Goal: Use online tool/utility: Use online tool/utility

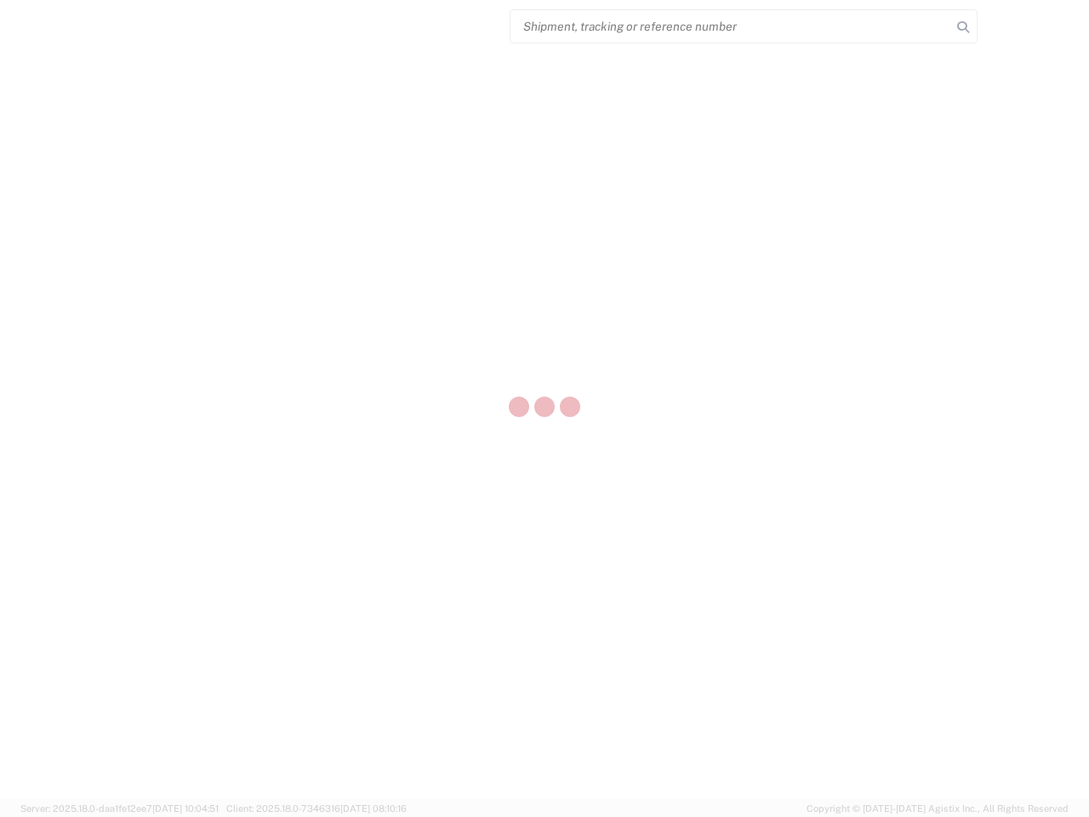
select select "US"
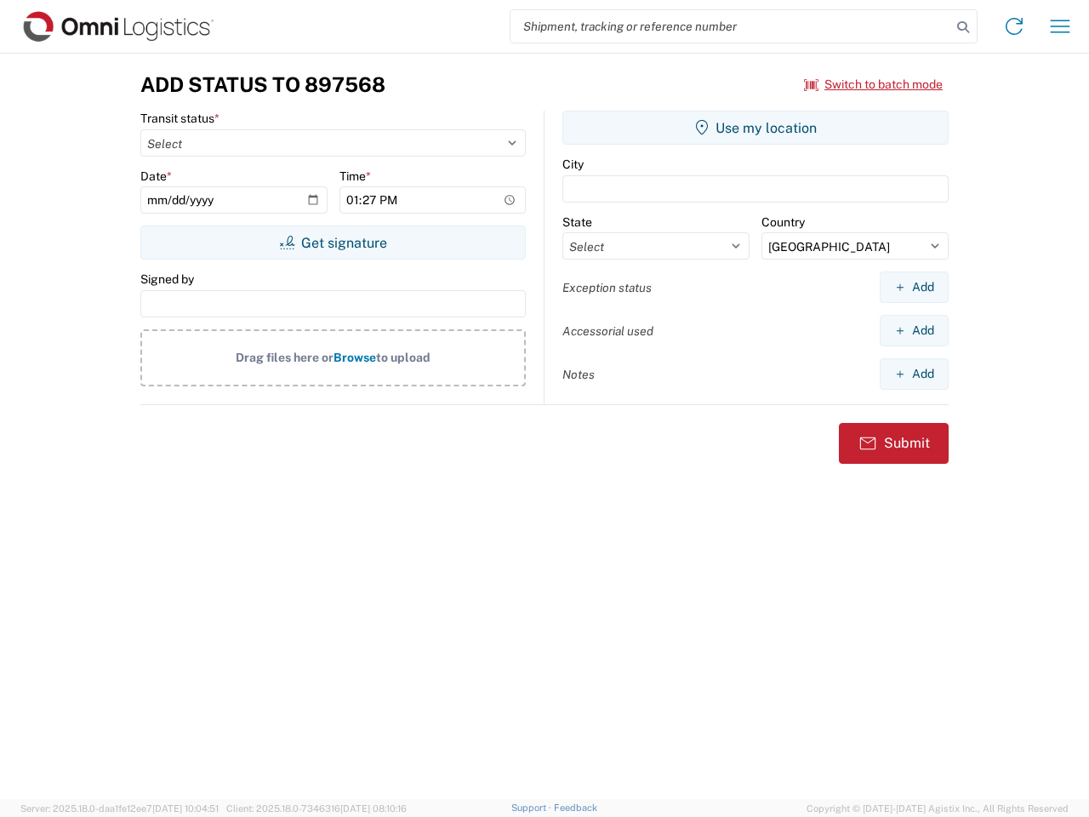
click at [731, 26] on input "search" at bounding box center [730, 26] width 441 height 32
click at [963, 27] on icon at bounding box center [963, 27] width 24 height 24
click at [1014, 26] on icon at bounding box center [1013, 26] width 27 height 27
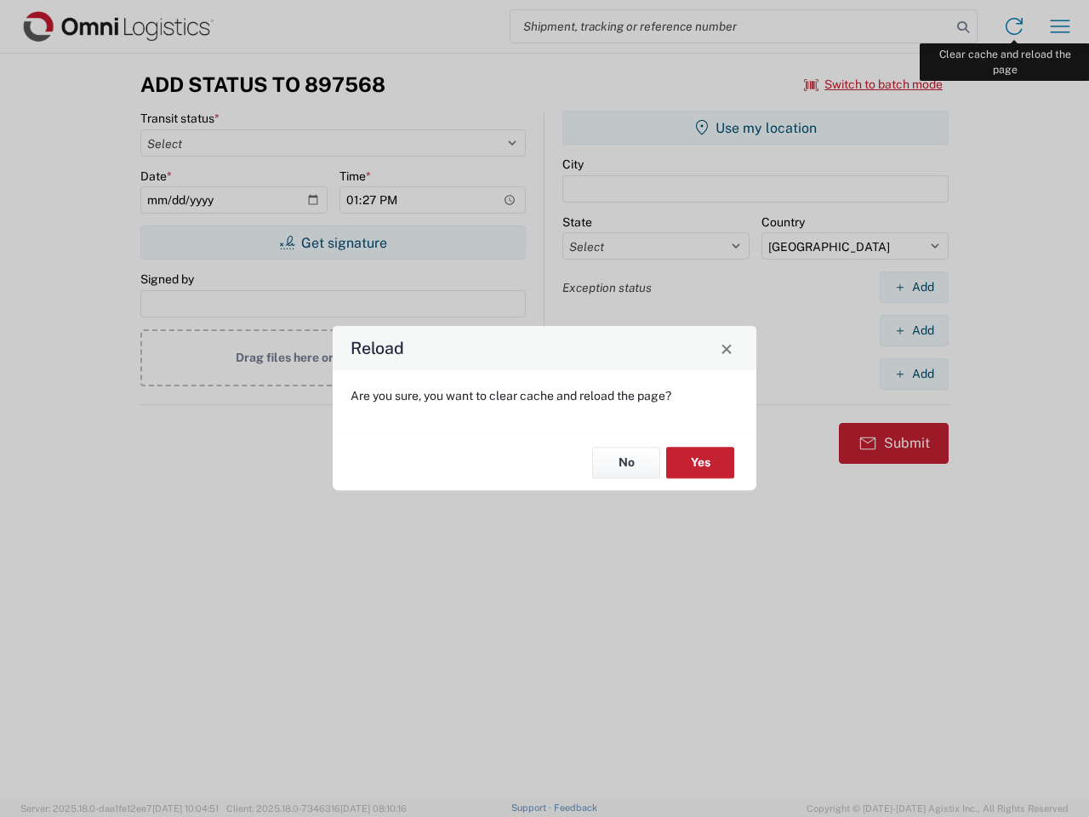
click at [1060, 26] on div "Reload Are you sure, you want to clear cache and reload the page? No Yes" at bounding box center [544, 408] width 1089 height 817
click at [874, 84] on div "Reload Are you sure, you want to clear cache and reload the page? No Yes" at bounding box center [544, 408] width 1089 height 817
click at [333, 242] on div "Reload Are you sure, you want to clear cache and reload the page? No Yes" at bounding box center [544, 408] width 1089 height 817
click at [755, 128] on div "Reload Are you sure, you want to clear cache and reload the page? No Yes" at bounding box center [544, 408] width 1089 height 817
click at [914, 287] on div "Reload Are you sure, you want to clear cache and reload the page? No Yes" at bounding box center [544, 408] width 1089 height 817
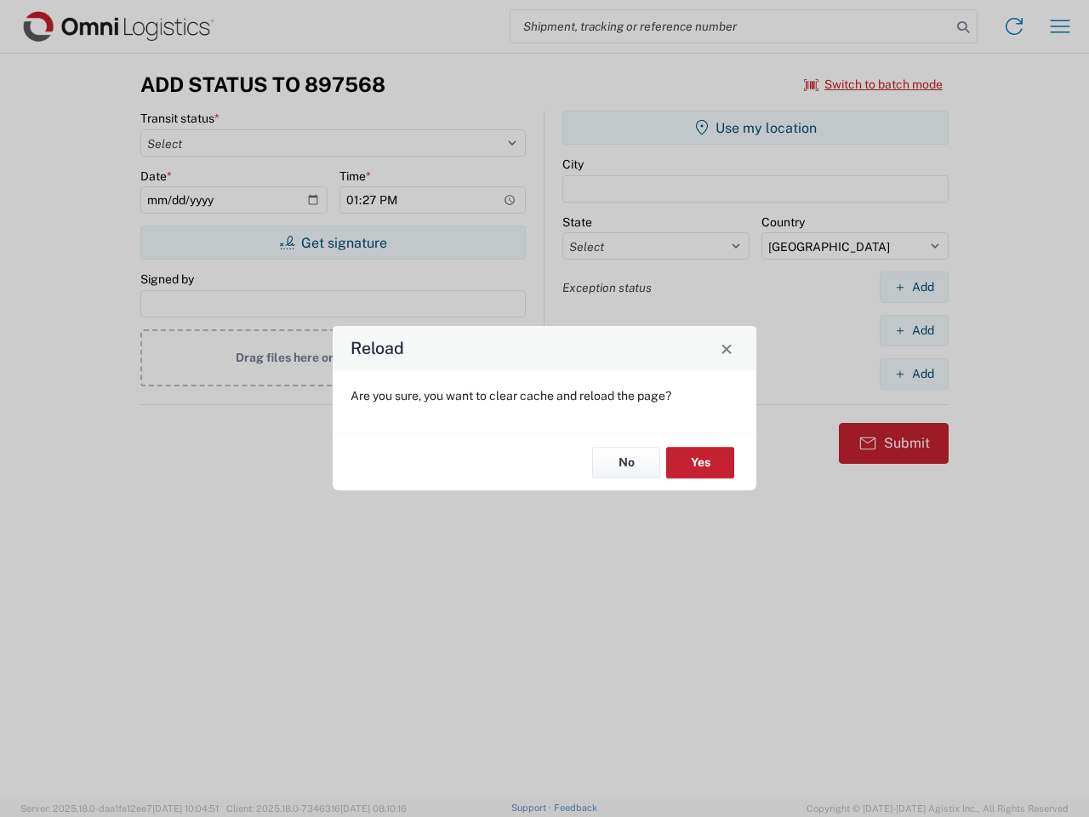
click at [914, 330] on div "Reload Are you sure, you want to clear cache and reload the page? No Yes" at bounding box center [544, 408] width 1089 height 817
click at [914, 373] on div "Reload Are you sure, you want to clear cache and reload the page? No Yes" at bounding box center [544, 408] width 1089 height 817
